Goal: Participate in discussion: Engage in conversation with other users on a specific topic

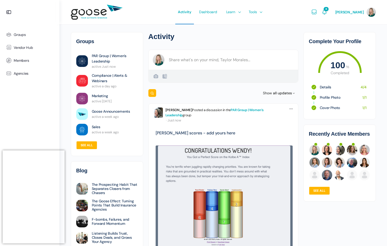
click at [241, 110] on link "PAR Group | Women’s Leadership" at bounding box center [214, 113] width 98 height 10
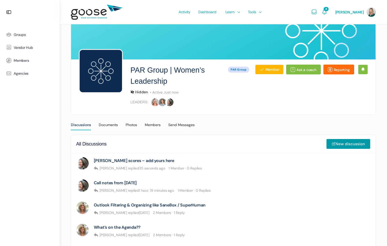
scroll to position [46, 0]
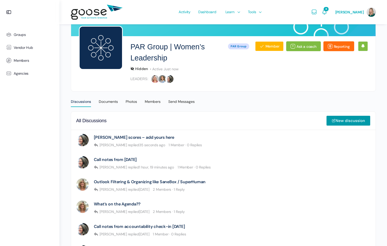
click at [124, 137] on e-page-transition at bounding box center [193, 123] width 387 height 246
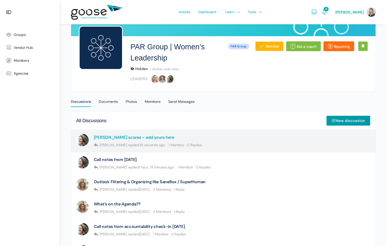
click at [139, 137] on link "[PERSON_NAME] scores – add yours here" at bounding box center [134, 137] width 80 height 5
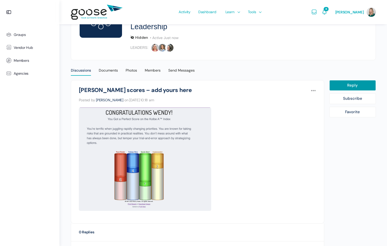
scroll to position [74, 0]
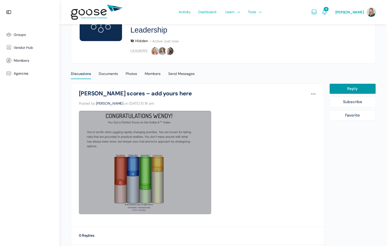
click at [186, 166] on link at bounding box center [145, 162] width 132 height 103
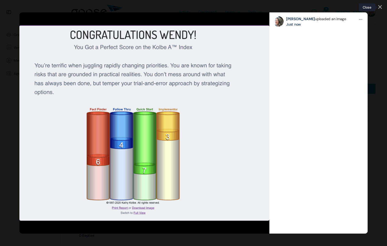
click at [380, 7] on icon at bounding box center [379, 6] width 3 height 3
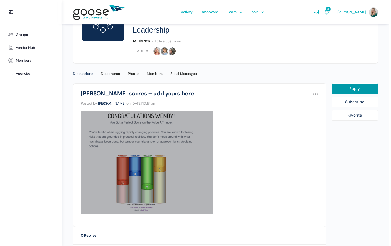
scroll to position [127, 0]
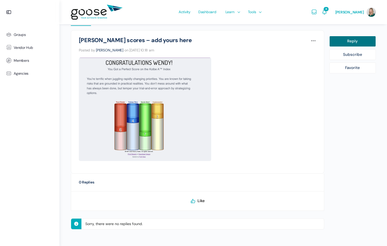
click at [345, 44] on link "Reply" at bounding box center [352, 41] width 47 height 11
select select
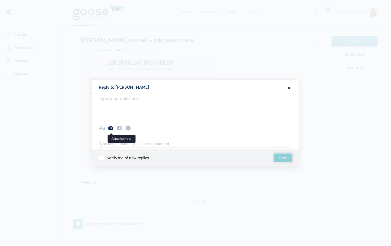
click at [111, 127] on icon at bounding box center [111, 128] width 6 height 6
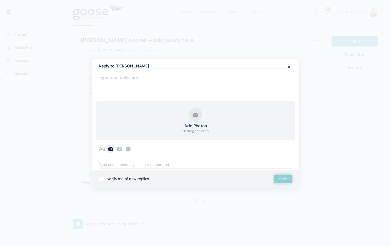
click at [197, 115] on button "Add Photos Or drag and drop" at bounding box center [195, 121] width 26 height 26
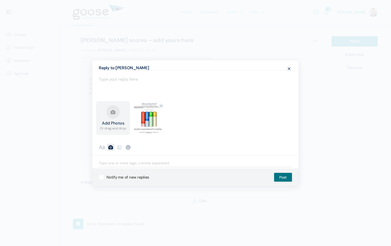
click at [283, 178] on button "Post" at bounding box center [283, 177] width 18 height 9
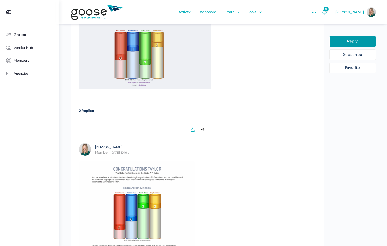
scroll to position [202, 0]
